Goal: Check status: Check status

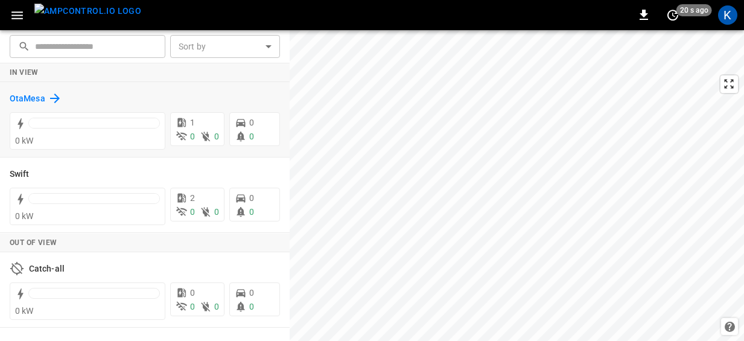
click at [26, 98] on h6 "OtaMesa" at bounding box center [28, 98] width 36 height 13
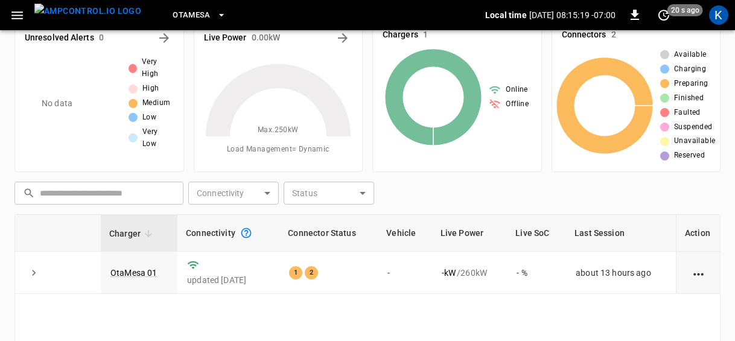
scroll to position [92, 0]
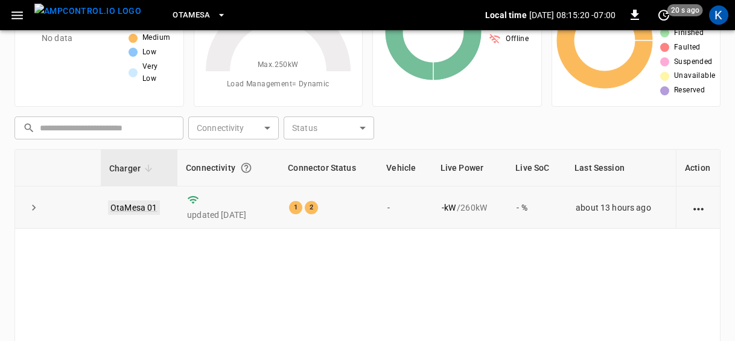
click at [129, 203] on link "OtaMesa 01" at bounding box center [134, 207] width 52 height 14
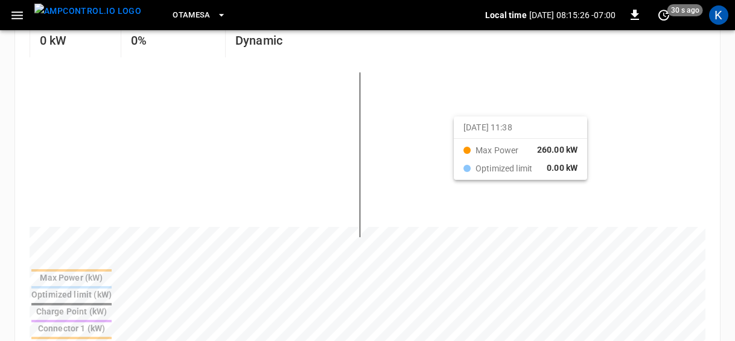
scroll to position [21, 0]
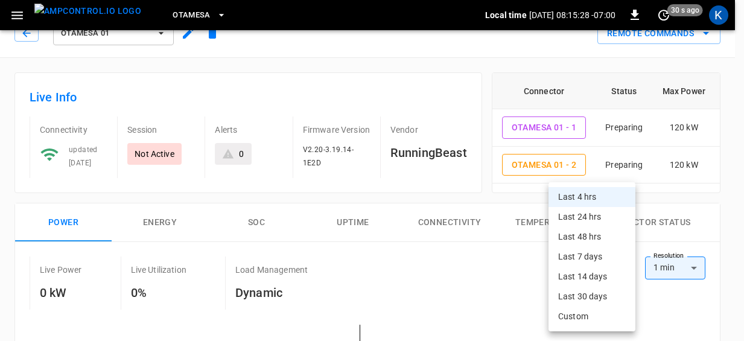
click at [581, 216] on li "Last 24 hrs" at bounding box center [591, 217] width 87 height 20
type input "**********"
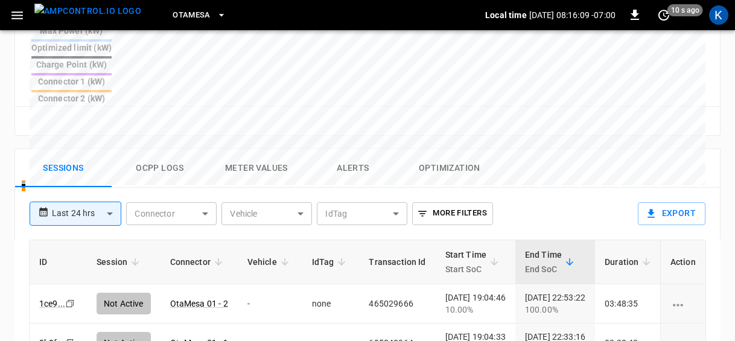
scroll to position [520, 0]
click at [54, 296] on link "1ce9 ..." at bounding box center [52, 303] width 31 height 14
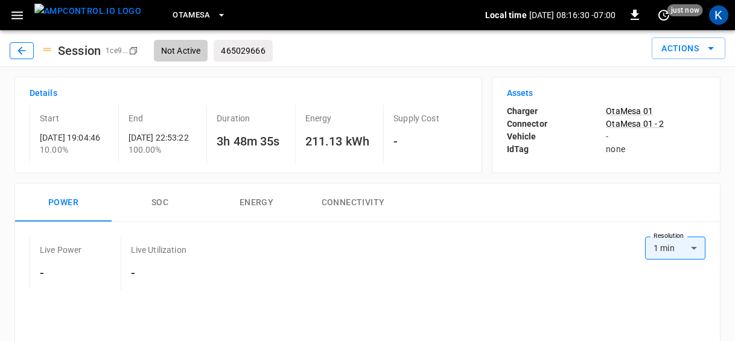
click at [19, 51] on icon "button" at bounding box center [21, 50] width 8 height 8
